Goal: Information Seeking & Learning: Learn about a topic

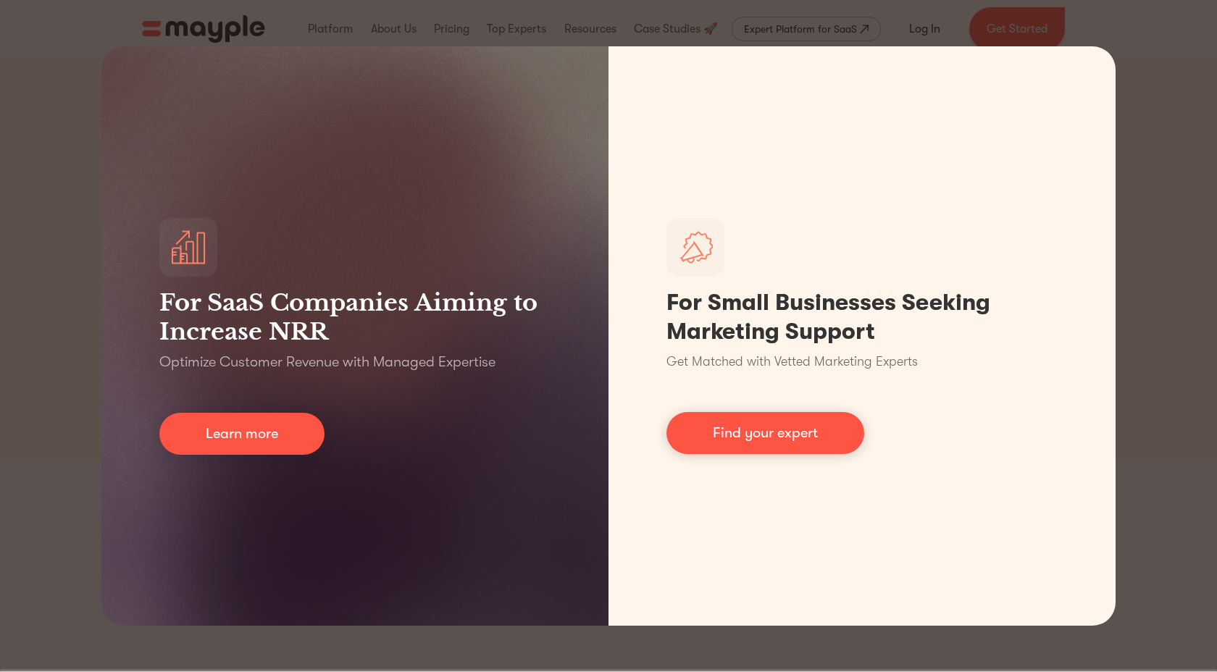
click at [1146, 131] on div "For SaaS Companies Aiming to Increase NRR Optimize Customer Revenue with Manage…" at bounding box center [608, 336] width 1217 height 672
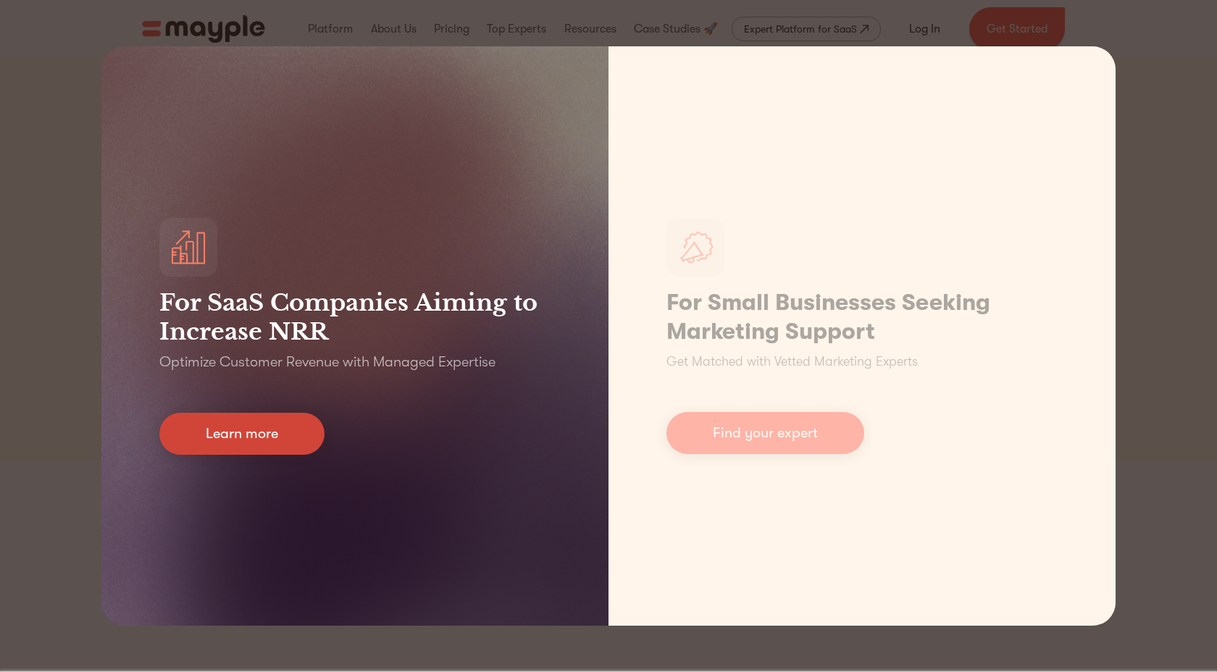
click at [312, 433] on link "Learn more" at bounding box center [241, 434] width 165 height 42
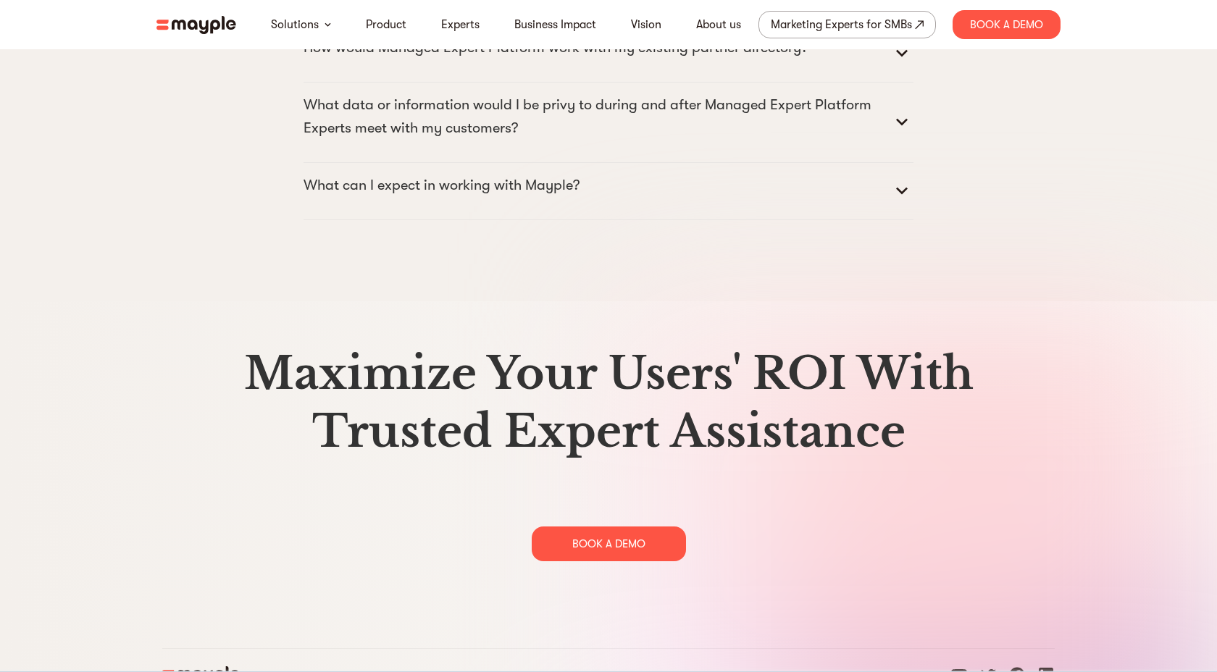
scroll to position [7438, 0]
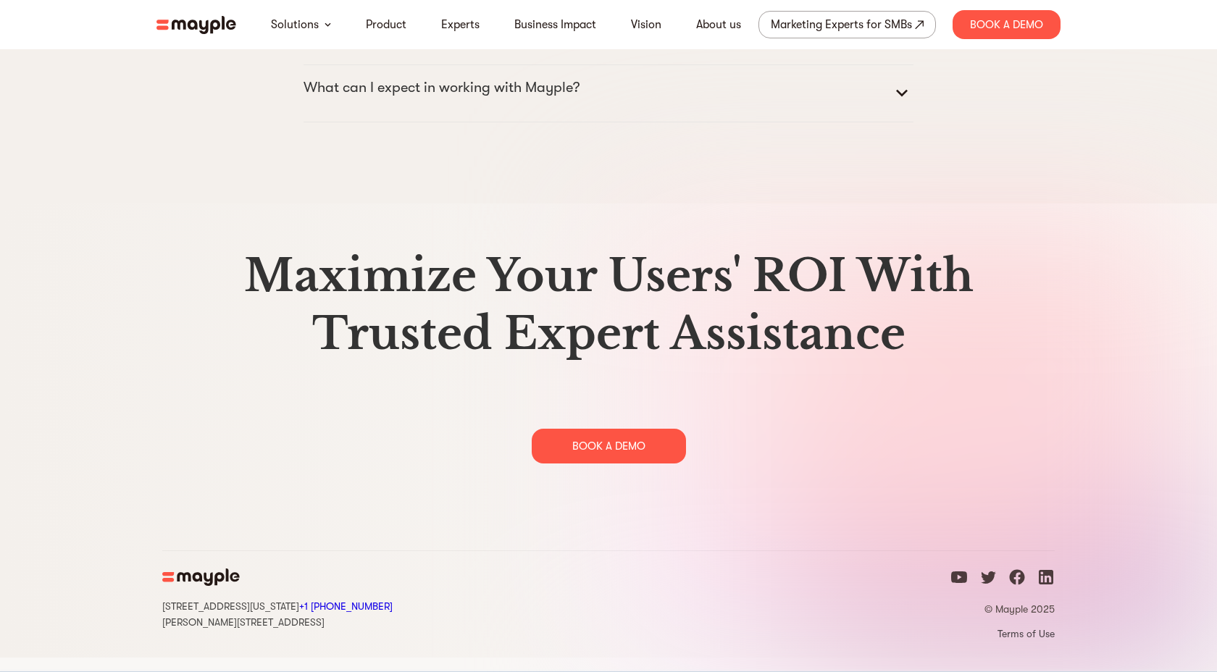
click at [481, 99] on p "What can I expect in working with Mayple?" at bounding box center [441, 87] width 276 height 23
